Goal: Find specific page/section: Find specific page/section

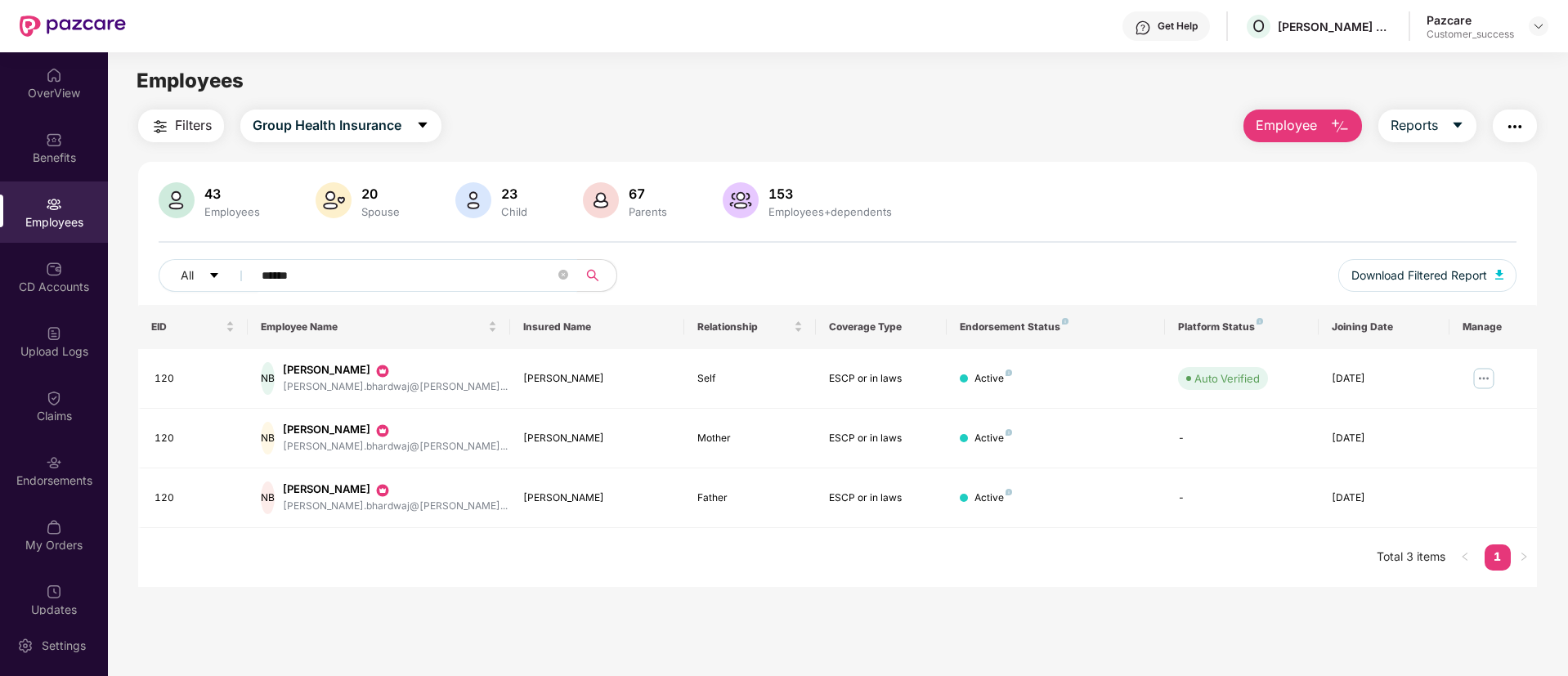
click at [348, 278] on input "******" at bounding box center [408, 275] width 293 height 25
type input "*"
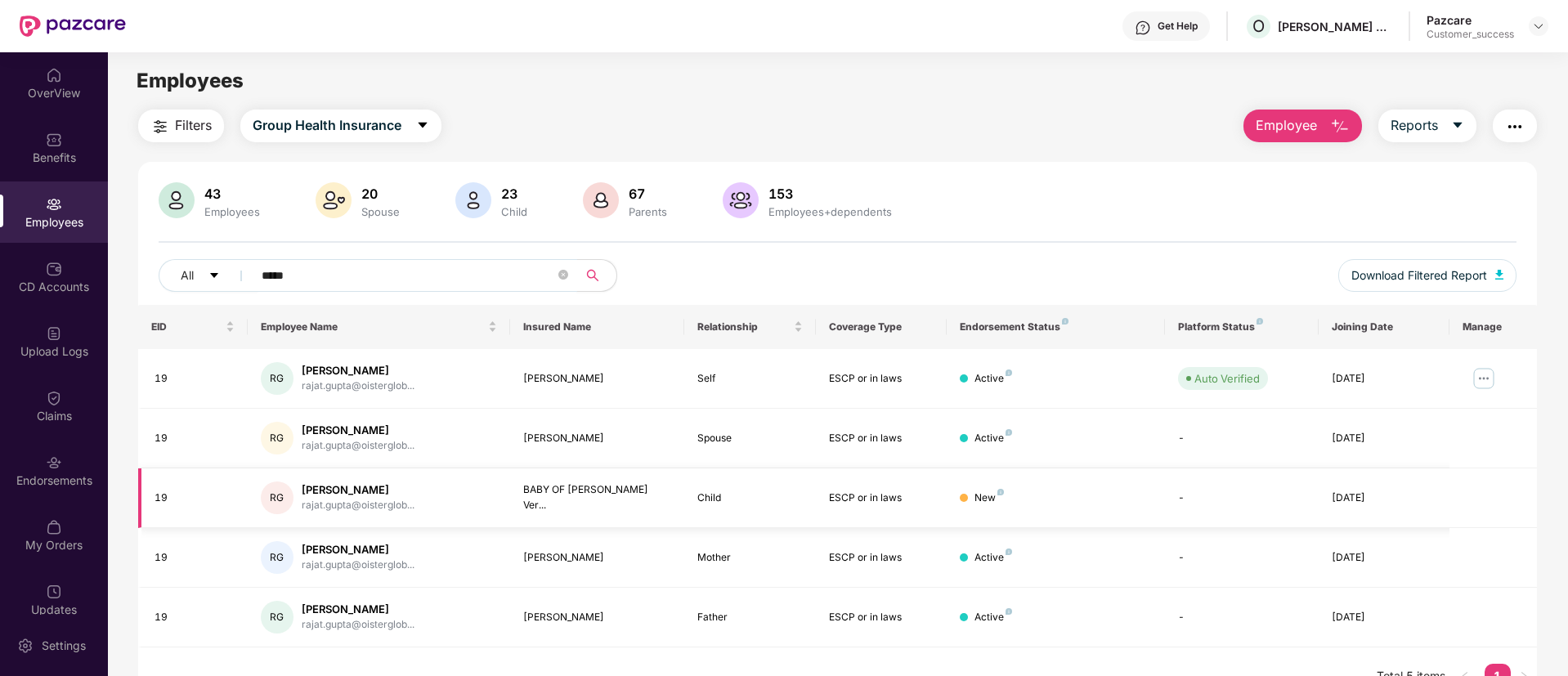
scroll to position [52, 0]
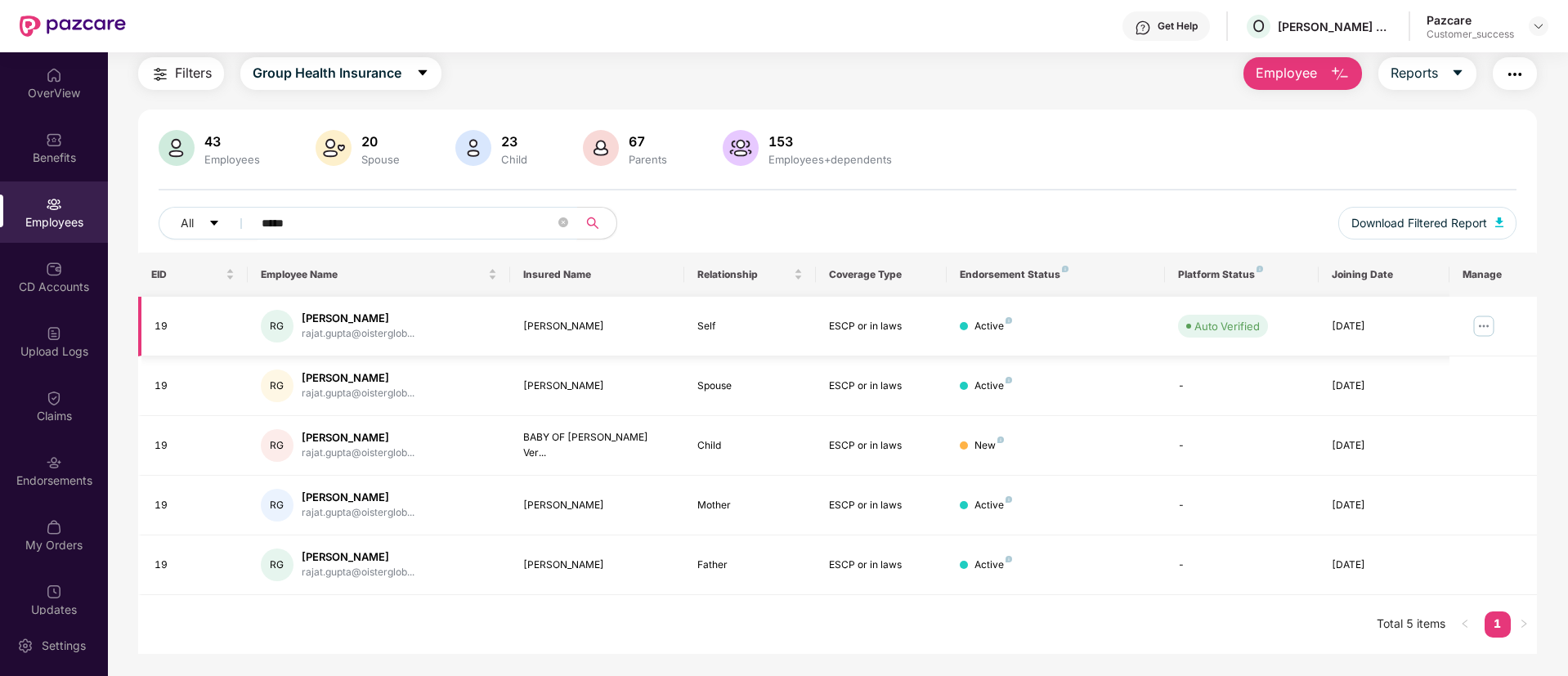
type input "*****"
click at [1486, 322] on img at bounding box center [1484, 326] width 26 height 26
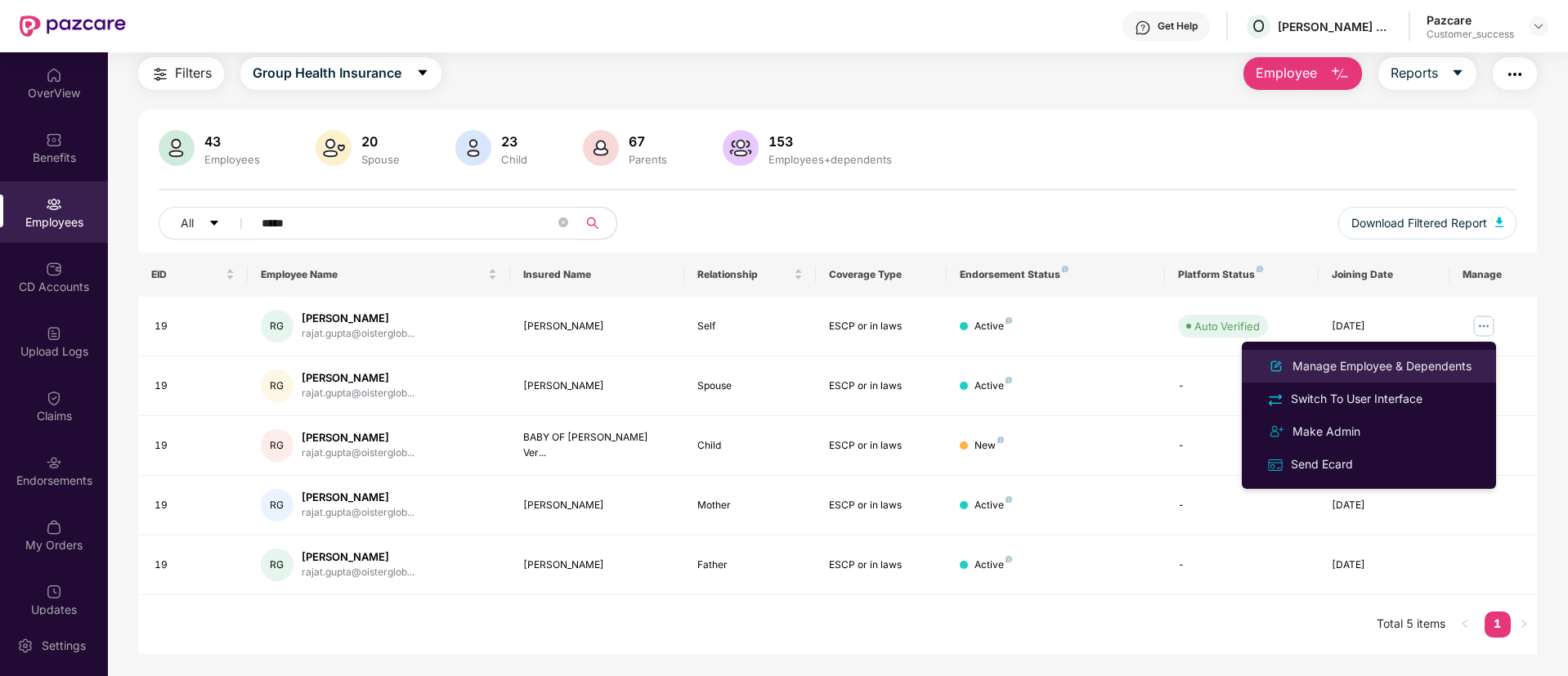
click at [1464, 361] on div "Manage Employee & Dependents" at bounding box center [1382, 366] width 185 height 18
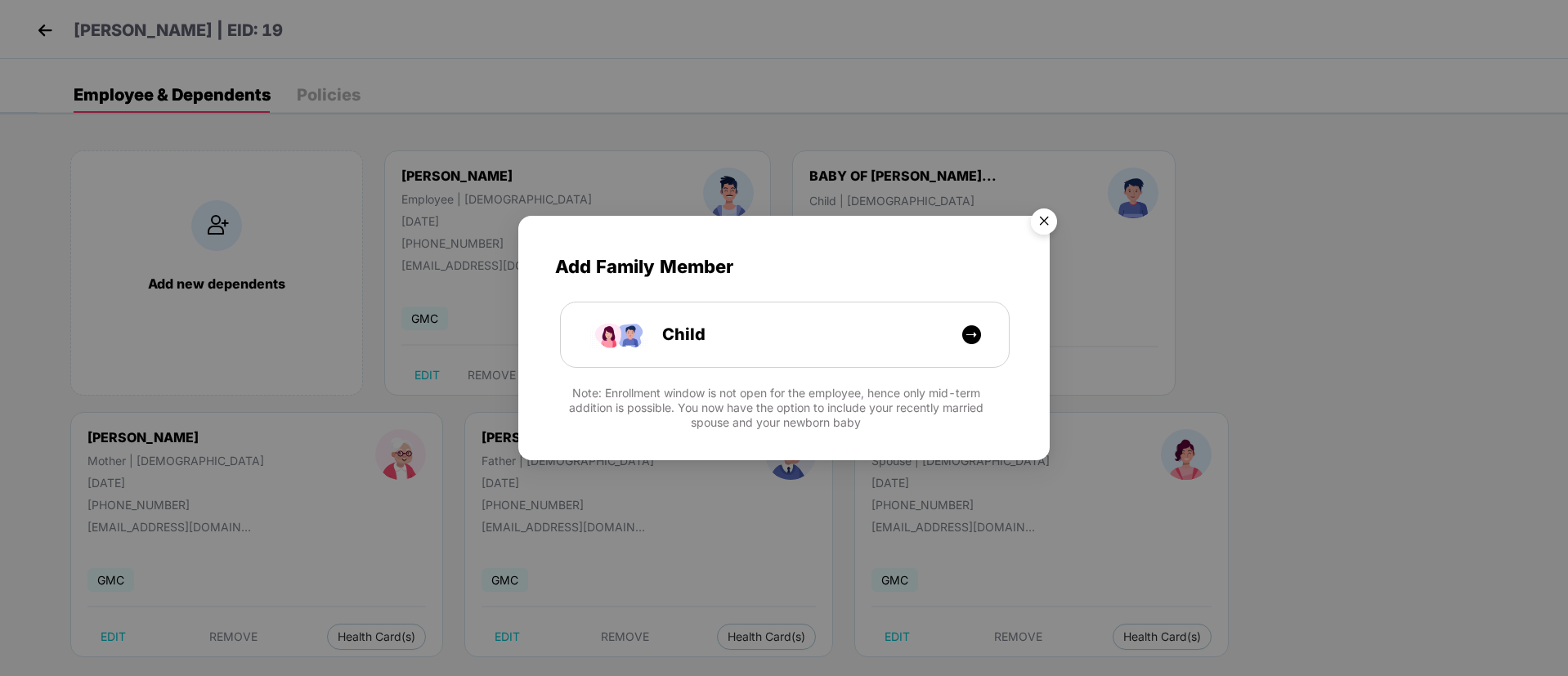
click at [1038, 222] on img "Close" at bounding box center [1043, 224] width 46 height 46
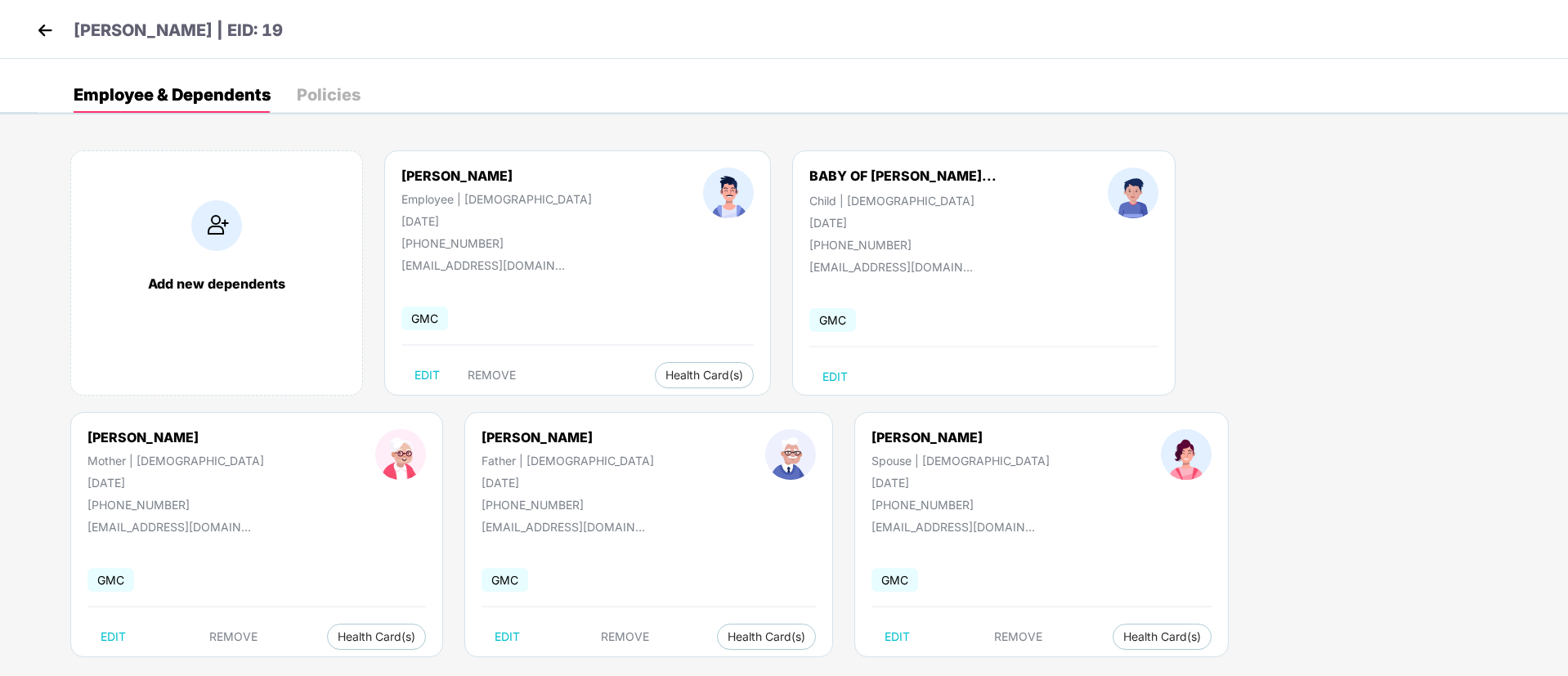
click at [49, 32] on img at bounding box center [44, 29] width 25 height 25
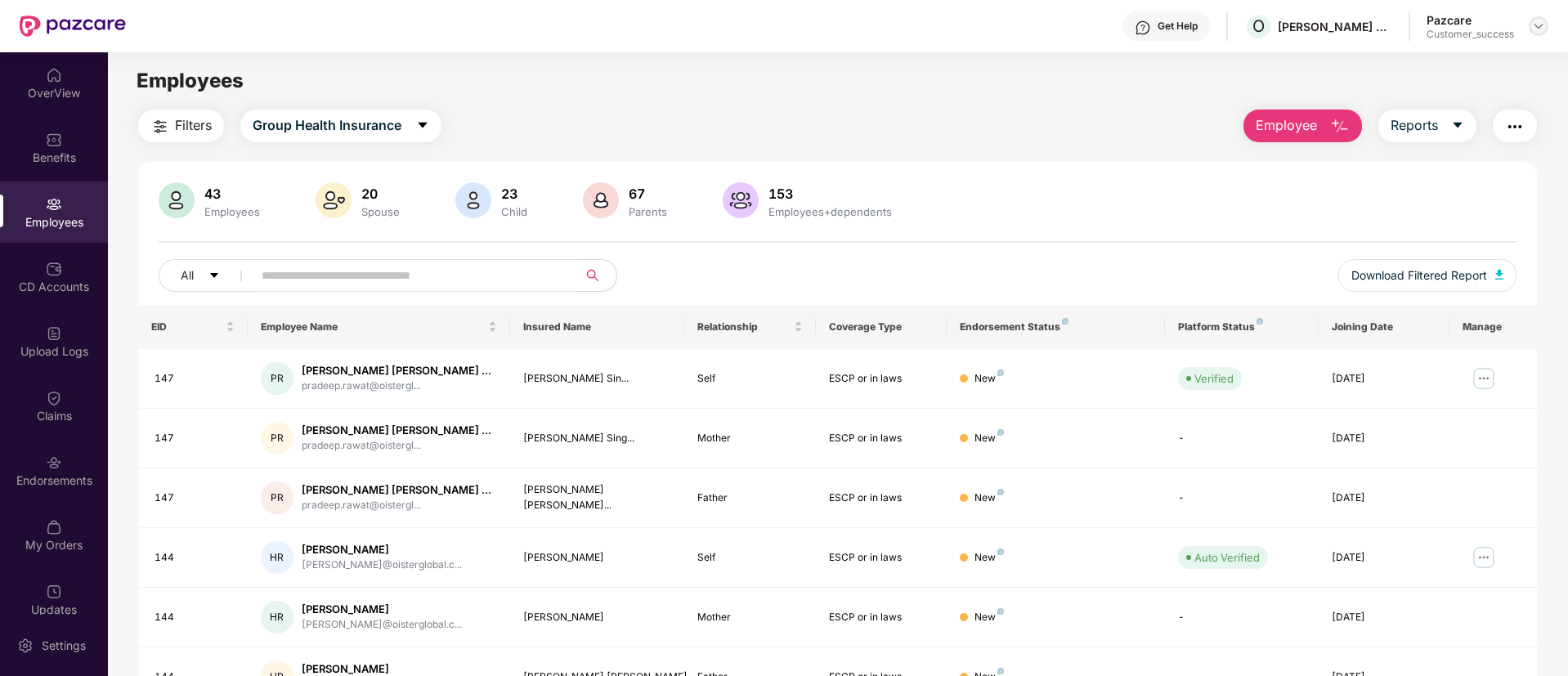
click at [1536, 26] on img at bounding box center [1538, 26] width 13 height 13
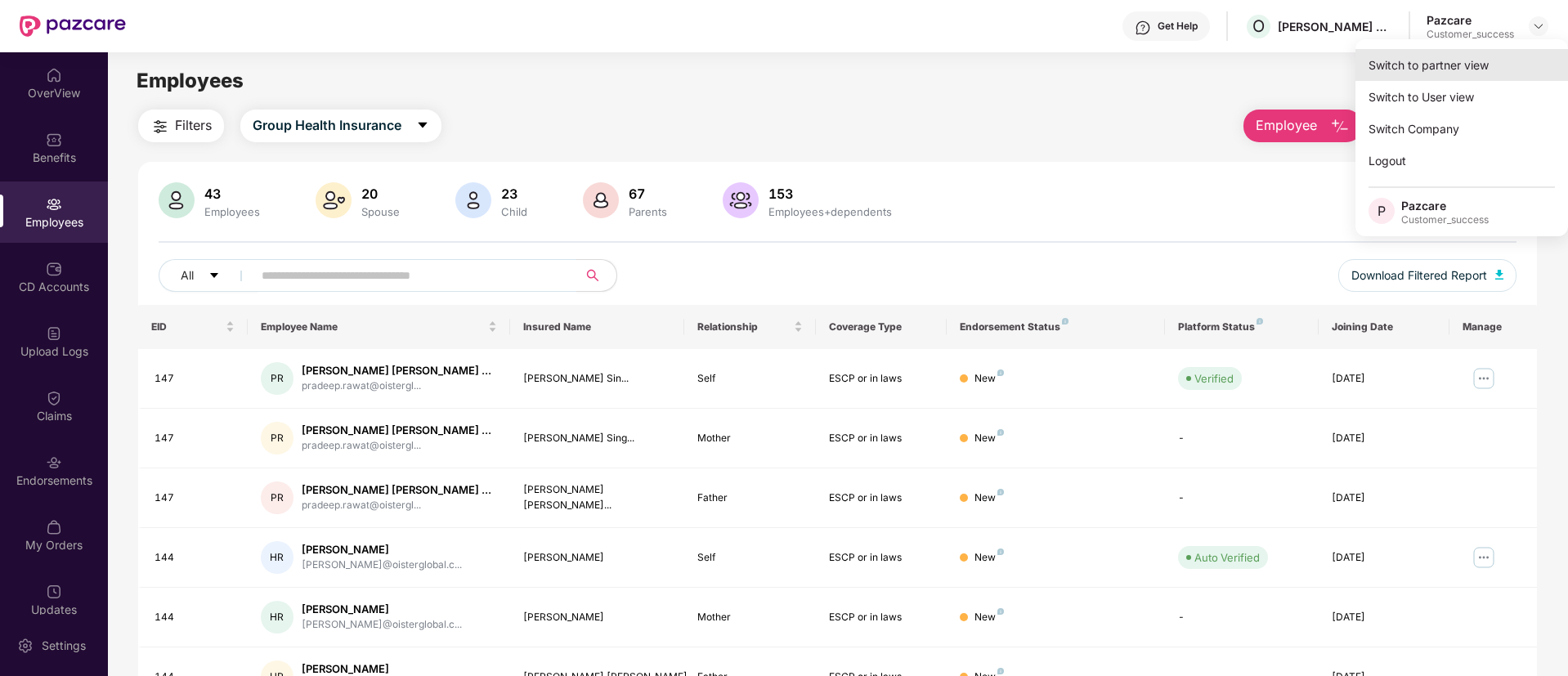
click at [1503, 58] on div "Switch to partner view" at bounding box center [1461, 65] width 213 height 32
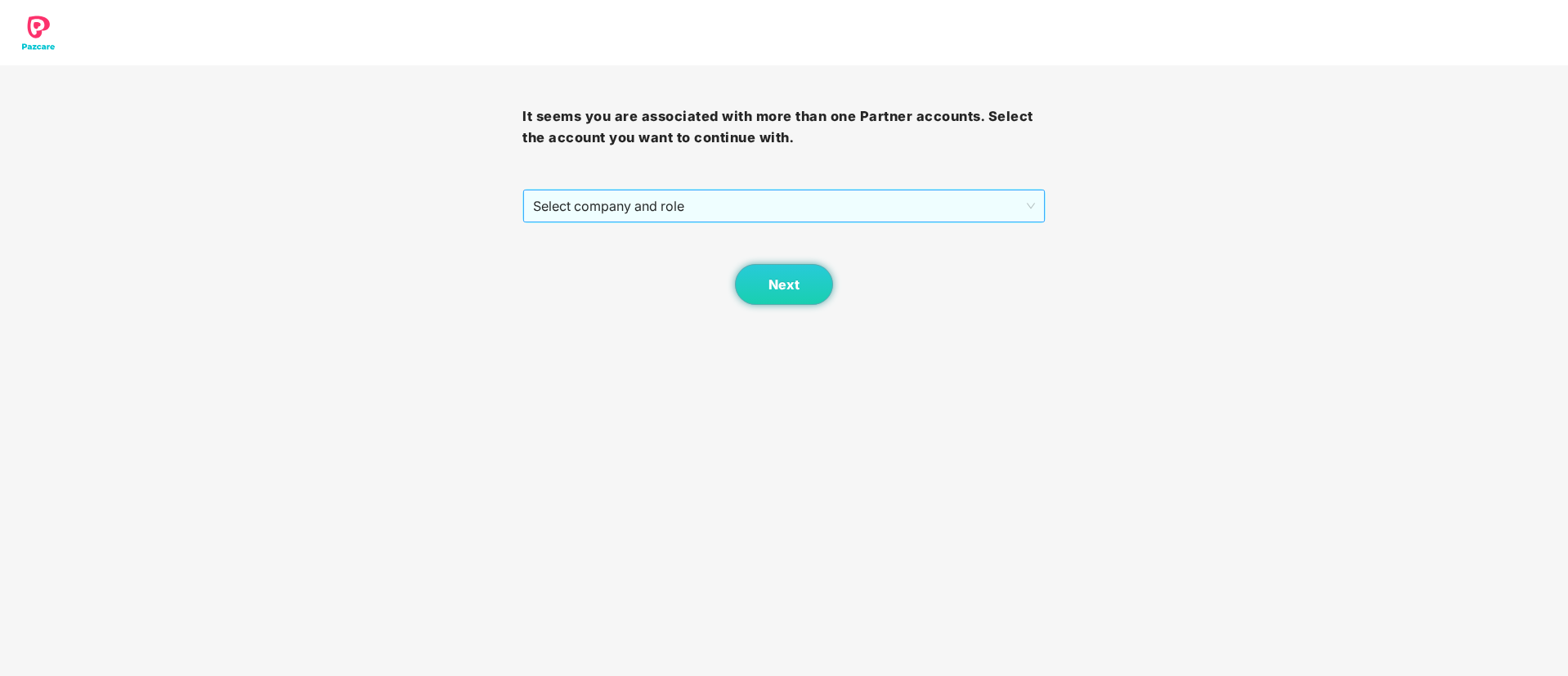
click at [857, 205] on span "Select company and role" at bounding box center [783, 206] width 501 height 31
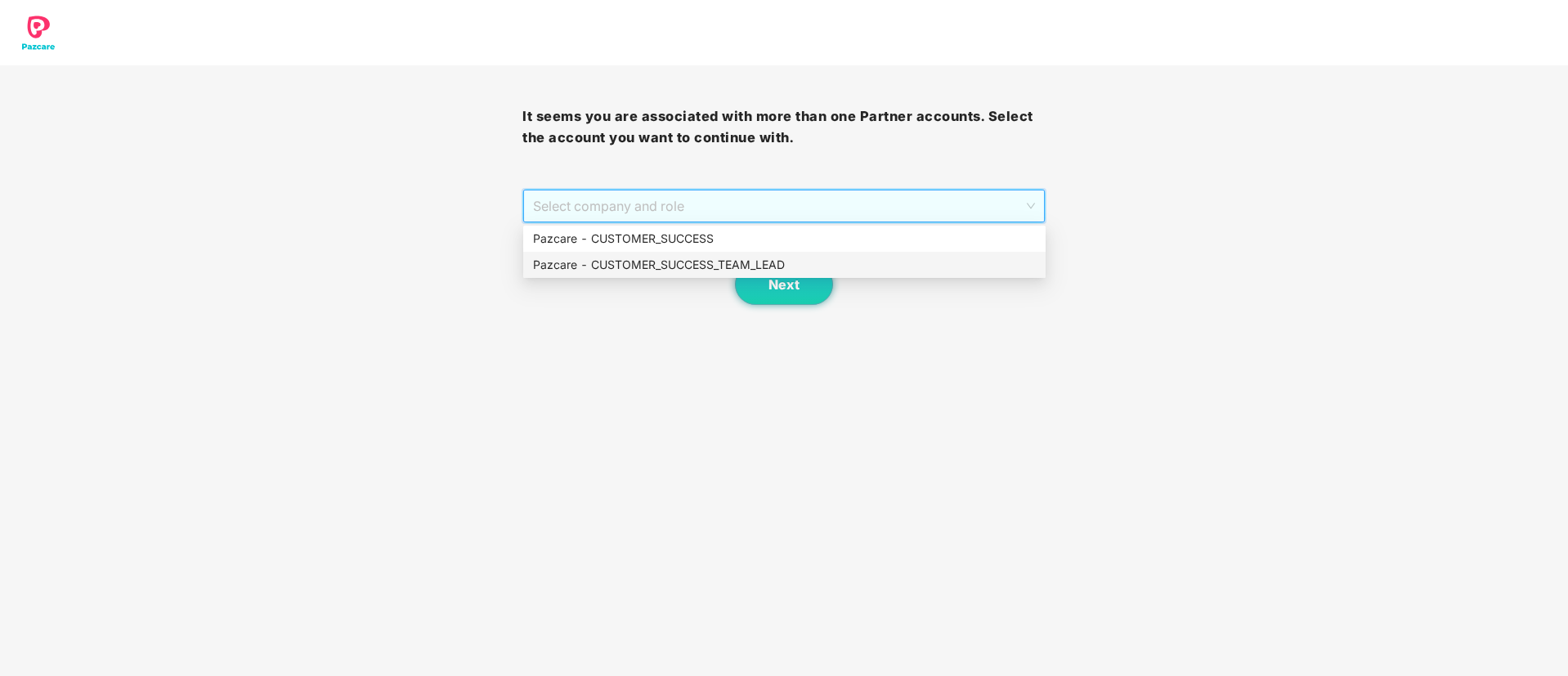
click at [793, 262] on div "Pazcare - CUSTOMER_SUCCESS_TEAM_LEAD" at bounding box center [784, 265] width 503 height 18
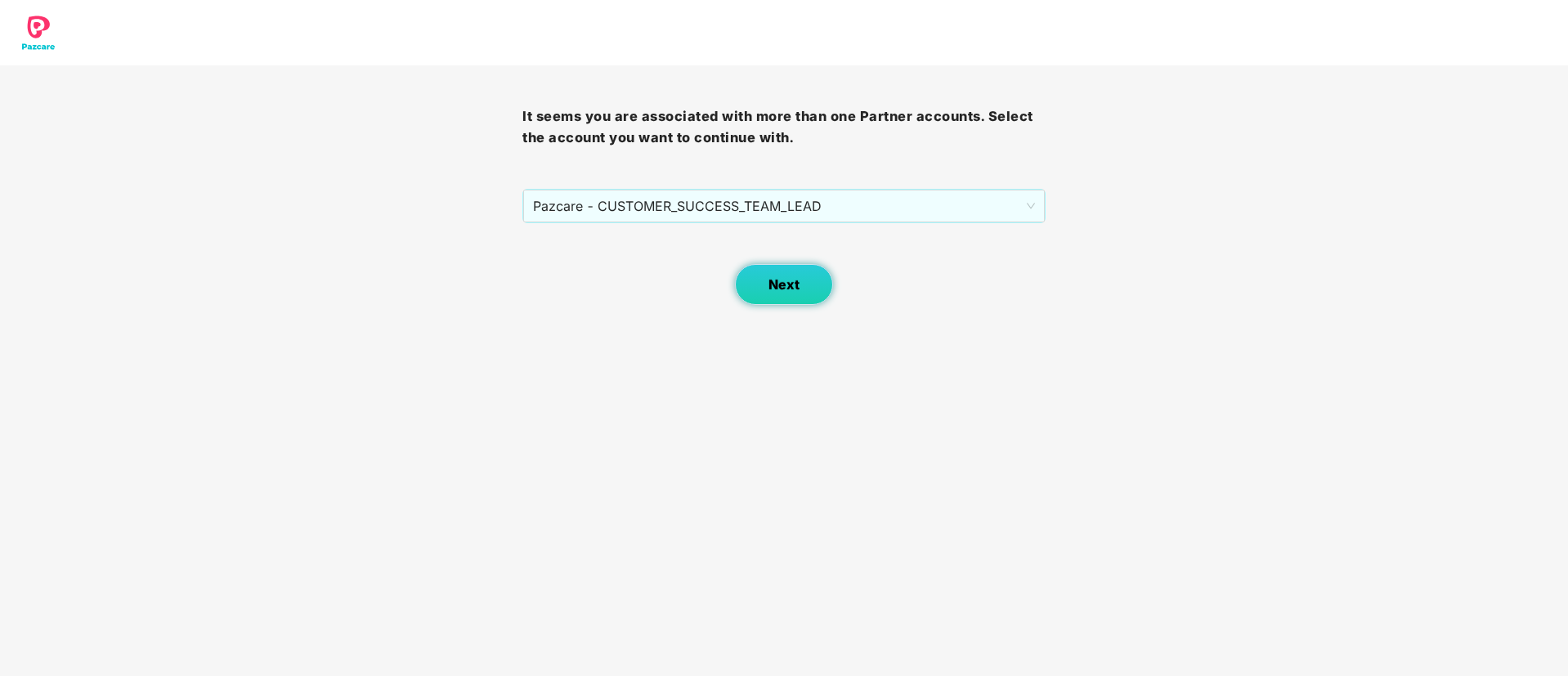
click at [787, 273] on button "Next" at bounding box center [784, 285] width 98 height 41
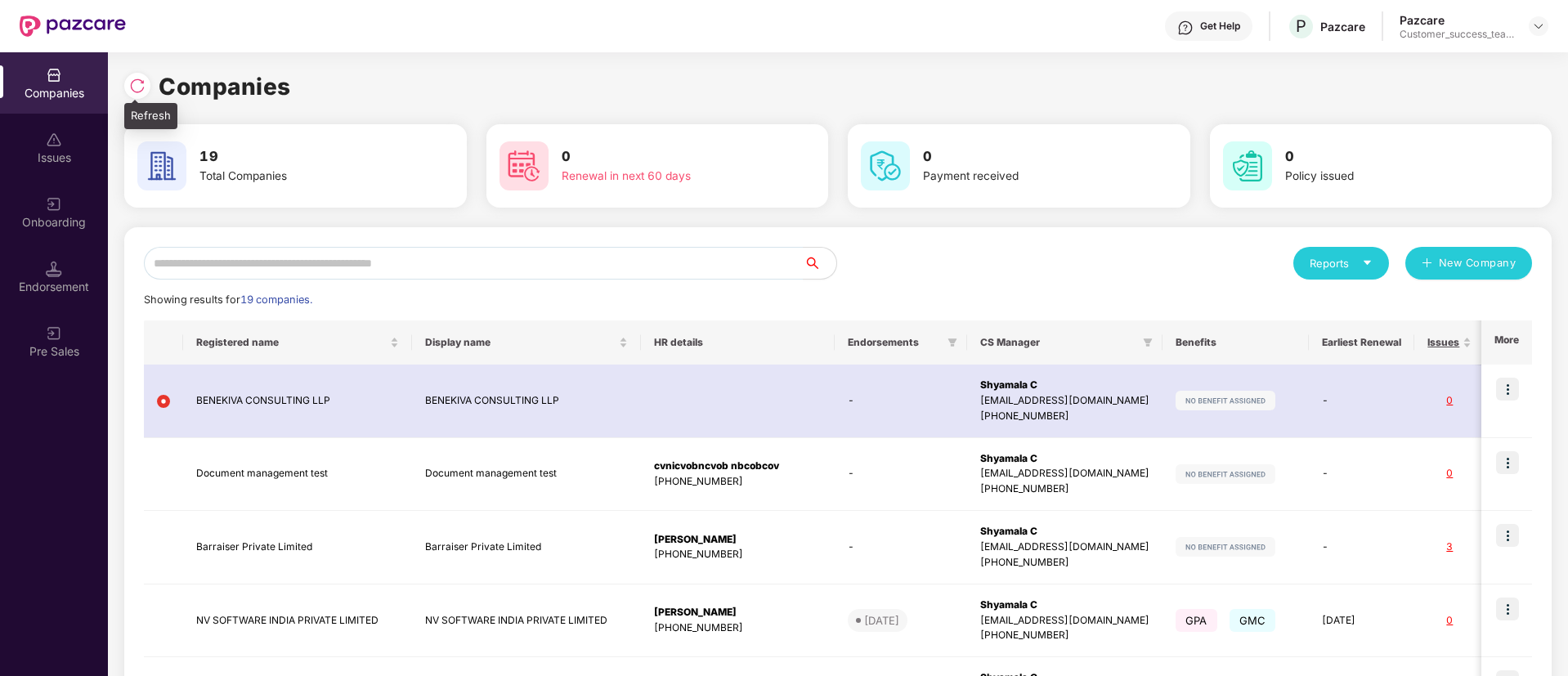
click at [145, 86] on div at bounding box center [137, 85] width 26 height 26
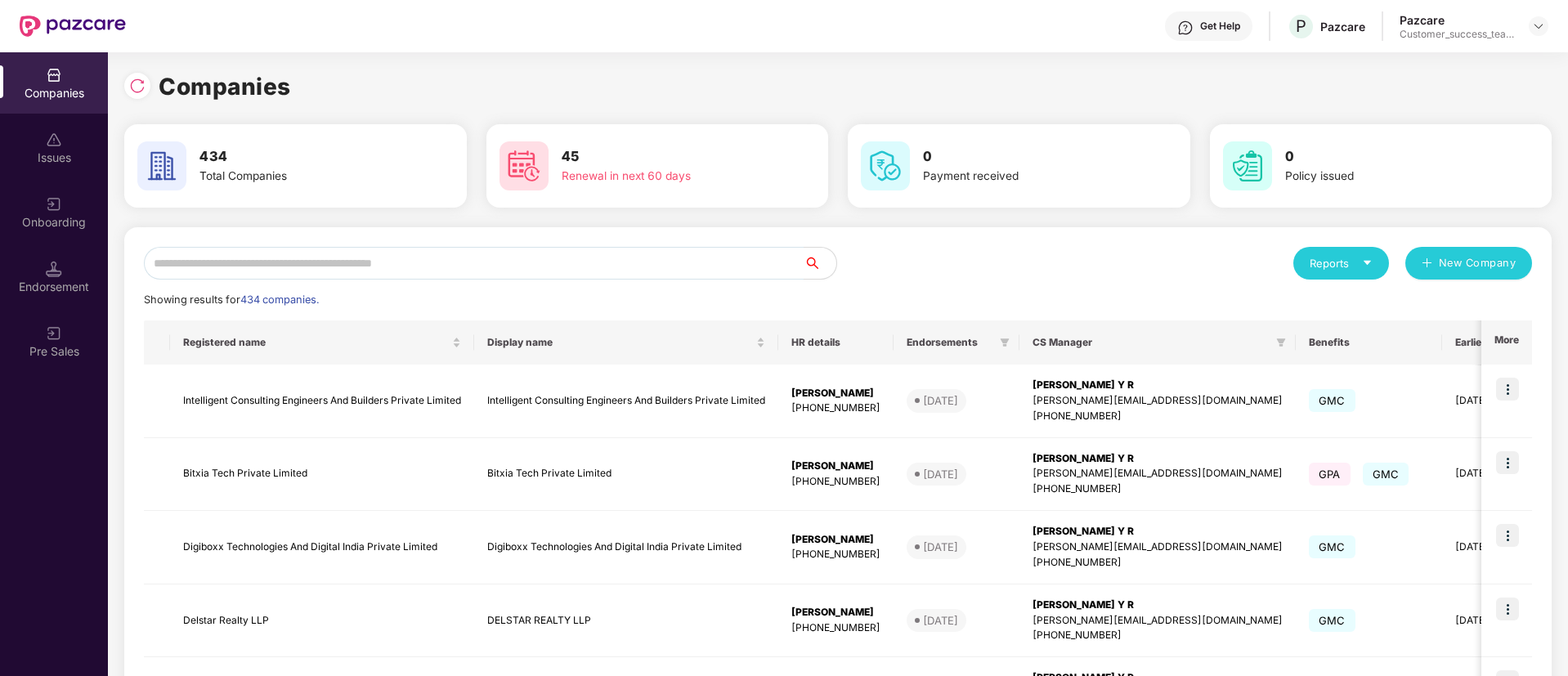
click at [417, 267] on input "text" at bounding box center [474, 263] width 660 height 32
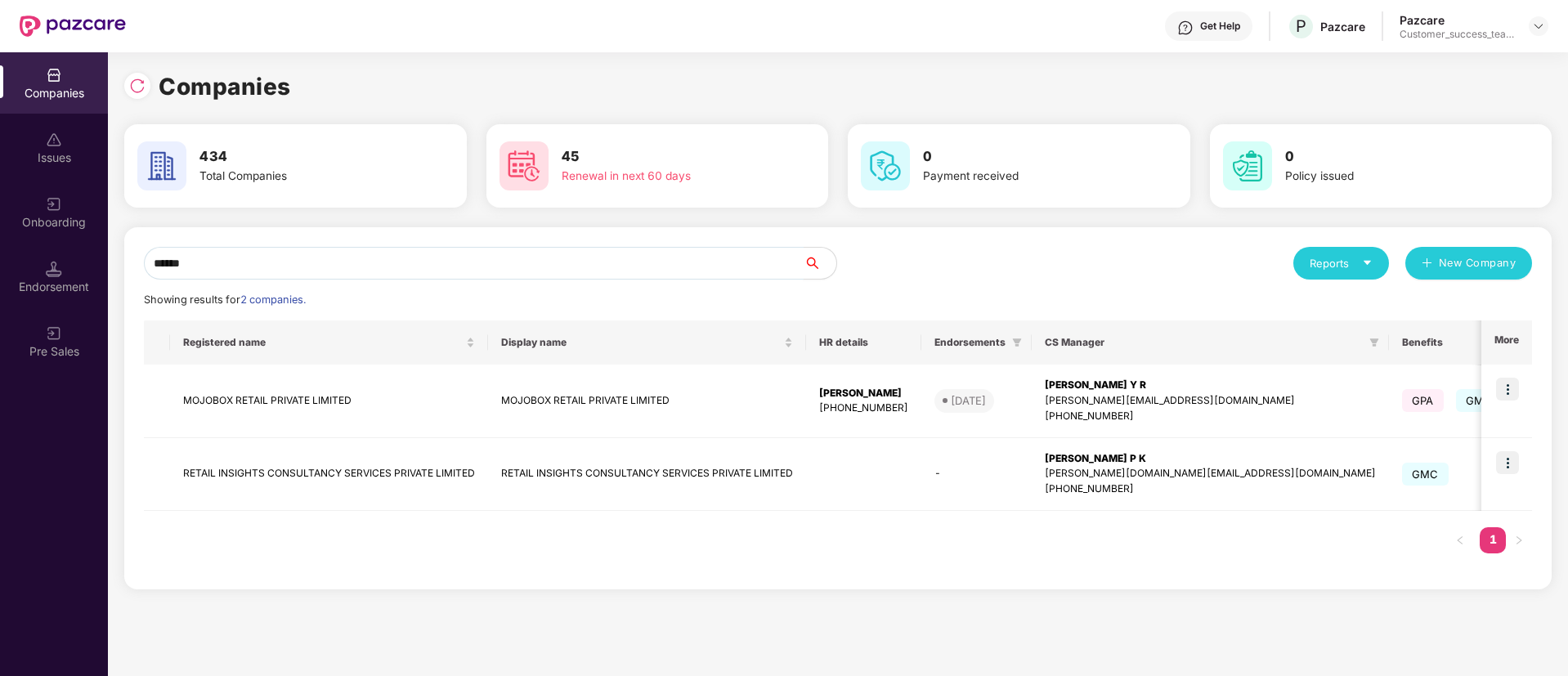
type input "******"
